Goal: Task Accomplishment & Management: Manage account settings

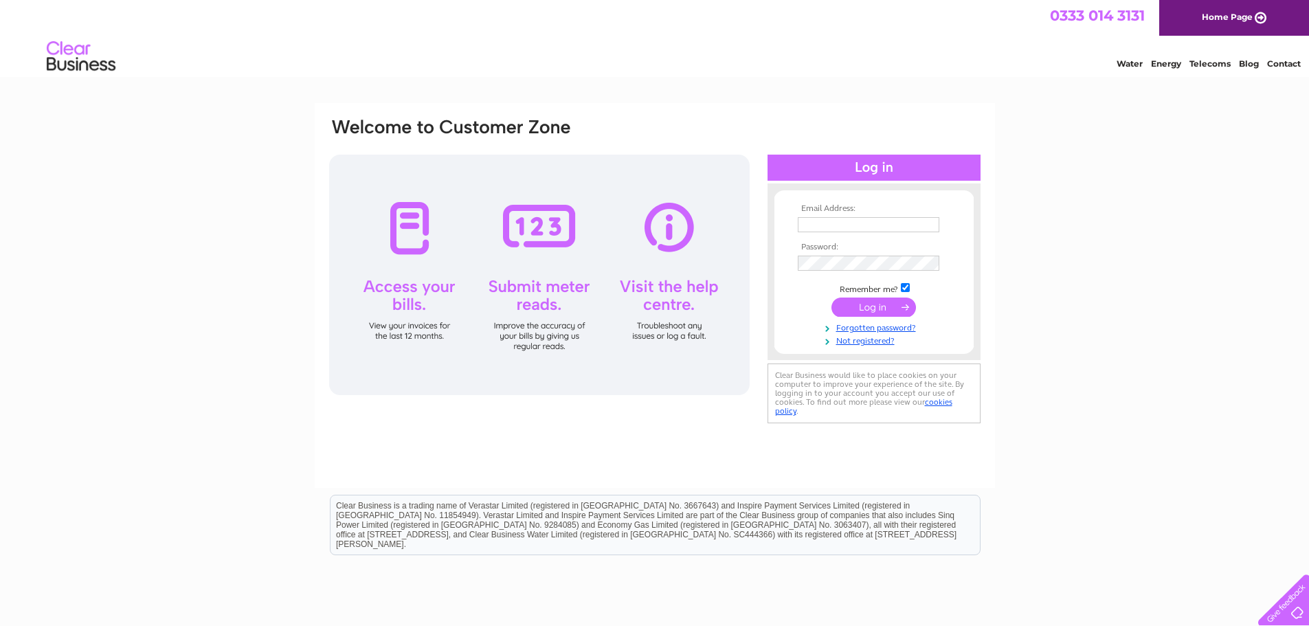
type input "accountspayableuk@fyffes.com"
click at [880, 307] on input "submit" at bounding box center [874, 307] width 85 height 19
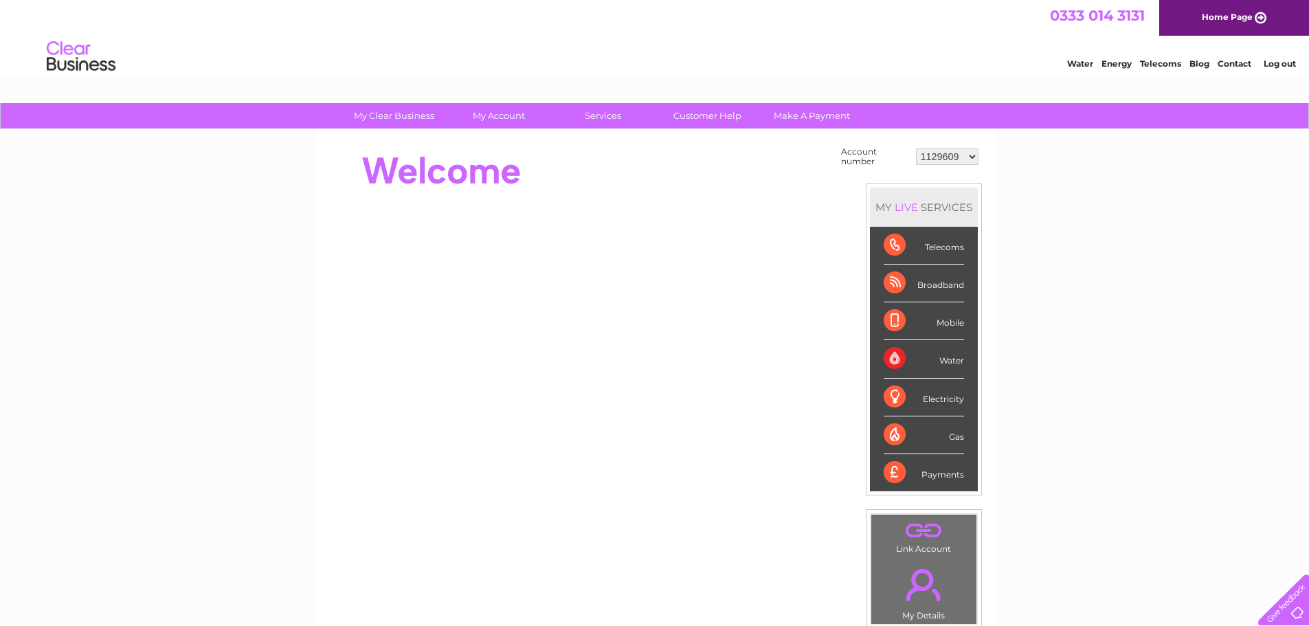
click at [955, 152] on select "1129609 30323537" at bounding box center [947, 156] width 63 height 16
select select "30323537"
click at [916, 148] on select "1129609 30323537" at bounding box center [947, 156] width 63 height 16
click at [1279, 58] on li "Log out" at bounding box center [1280, 63] width 41 height 17
click at [1279, 65] on link "Log out" at bounding box center [1280, 63] width 32 height 10
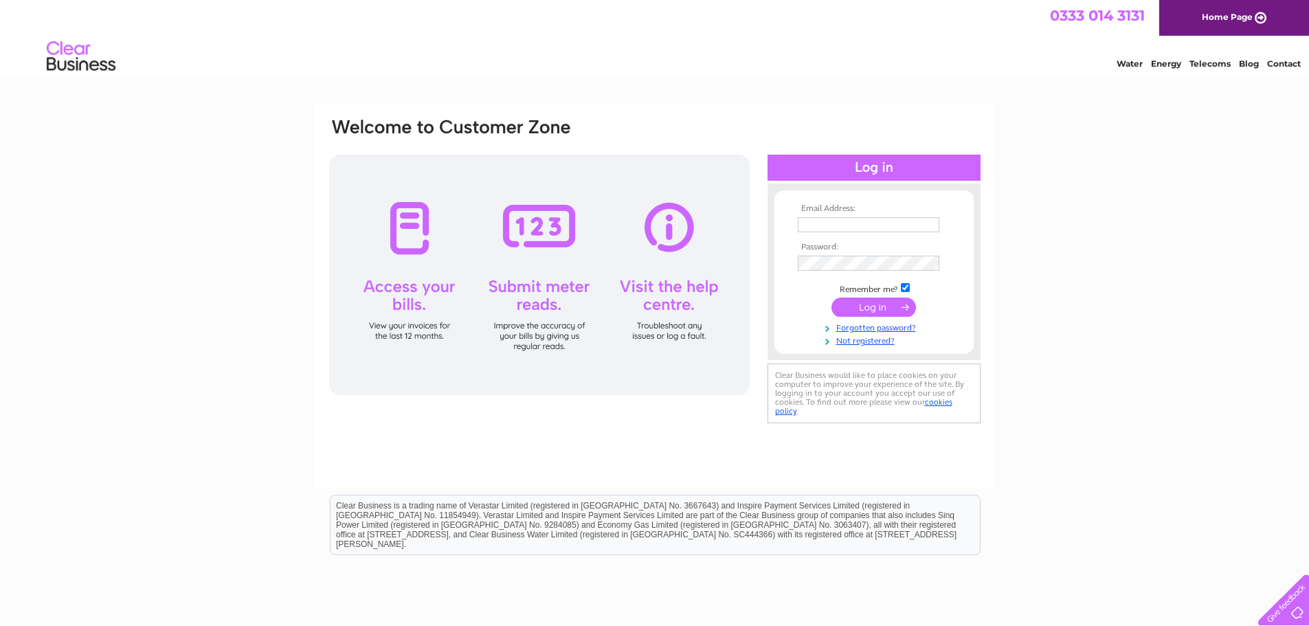
type input "accountspayableuk@fyffes.com"
click at [878, 308] on input "submit" at bounding box center [874, 307] width 85 height 19
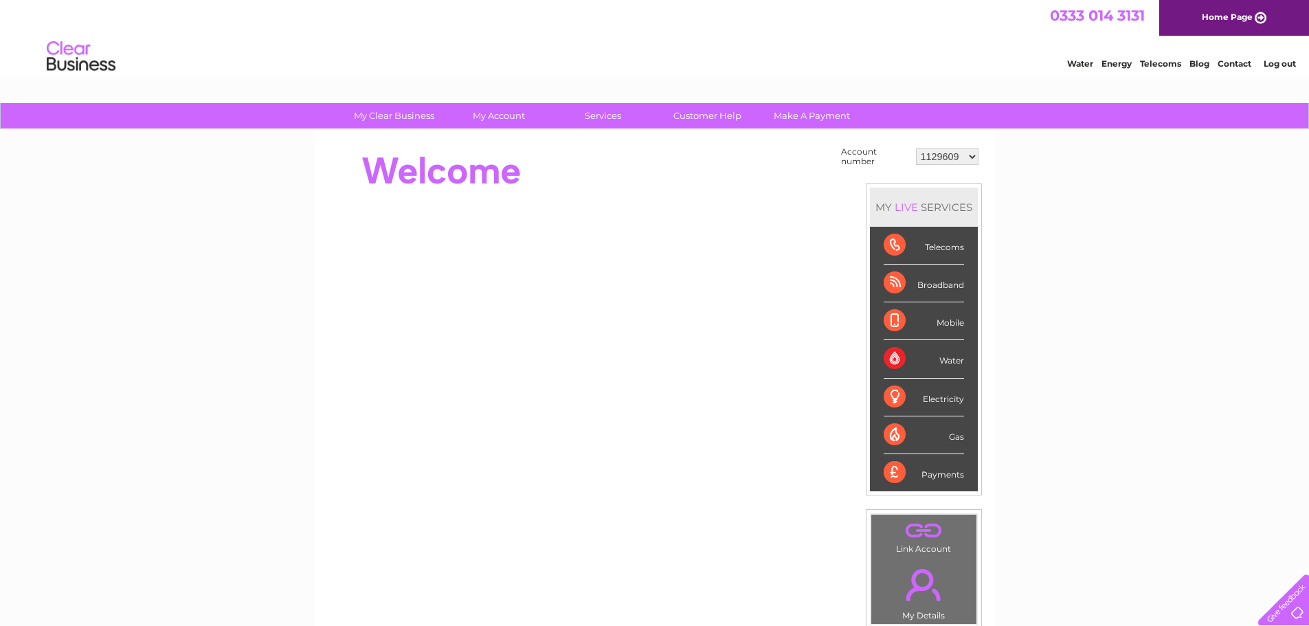
click at [948, 151] on select "1129609 30323537" at bounding box center [947, 156] width 63 height 16
select select "30323537"
click at [916, 148] on select "1129609 30323537" at bounding box center [947, 156] width 63 height 16
